Goal: Find specific page/section: Find specific page/section

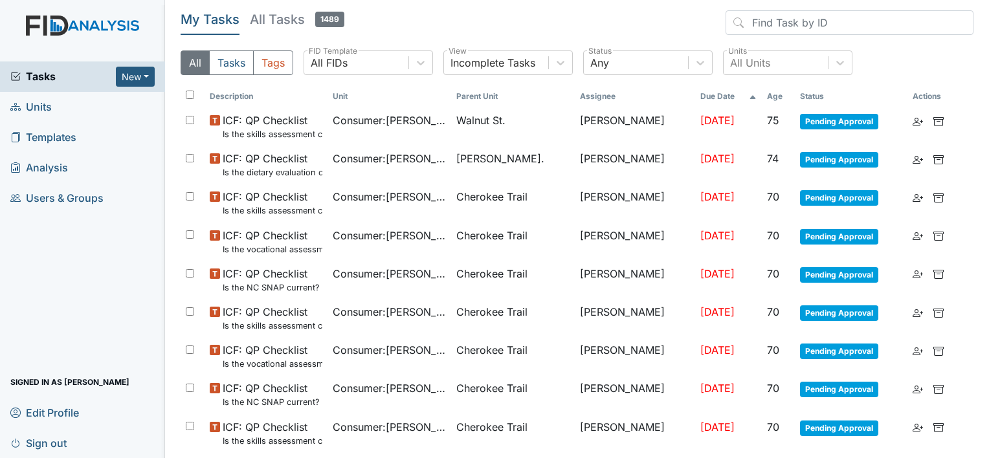
click at [97, 102] on link "Units" at bounding box center [82, 107] width 165 height 30
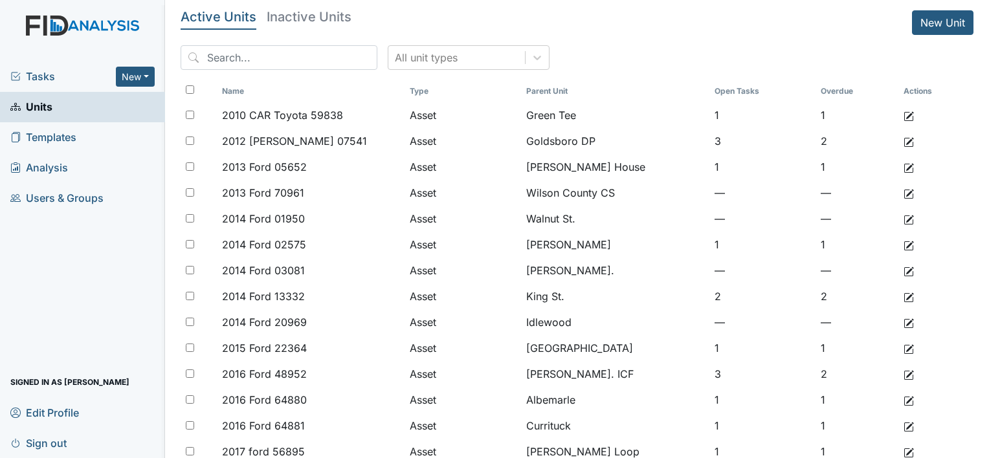
click at [263, 71] on div "All unit types" at bounding box center [577, 62] width 793 height 35
click at [257, 54] on input "search" at bounding box center [279, 57] width 197 height 25
